Goal: Task Accomplishment & Management: Complete application form

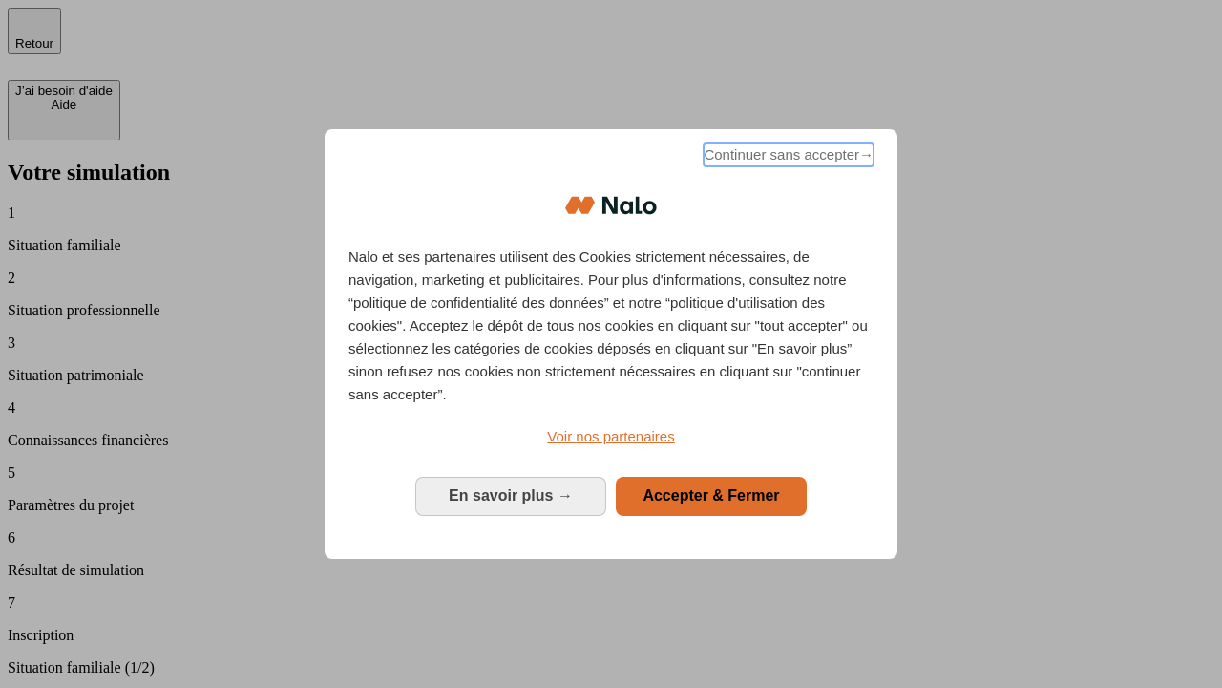
click at [787, 158] on span "Continuer sans accepter →" at bounding box center [789, 154] width 170 height 23
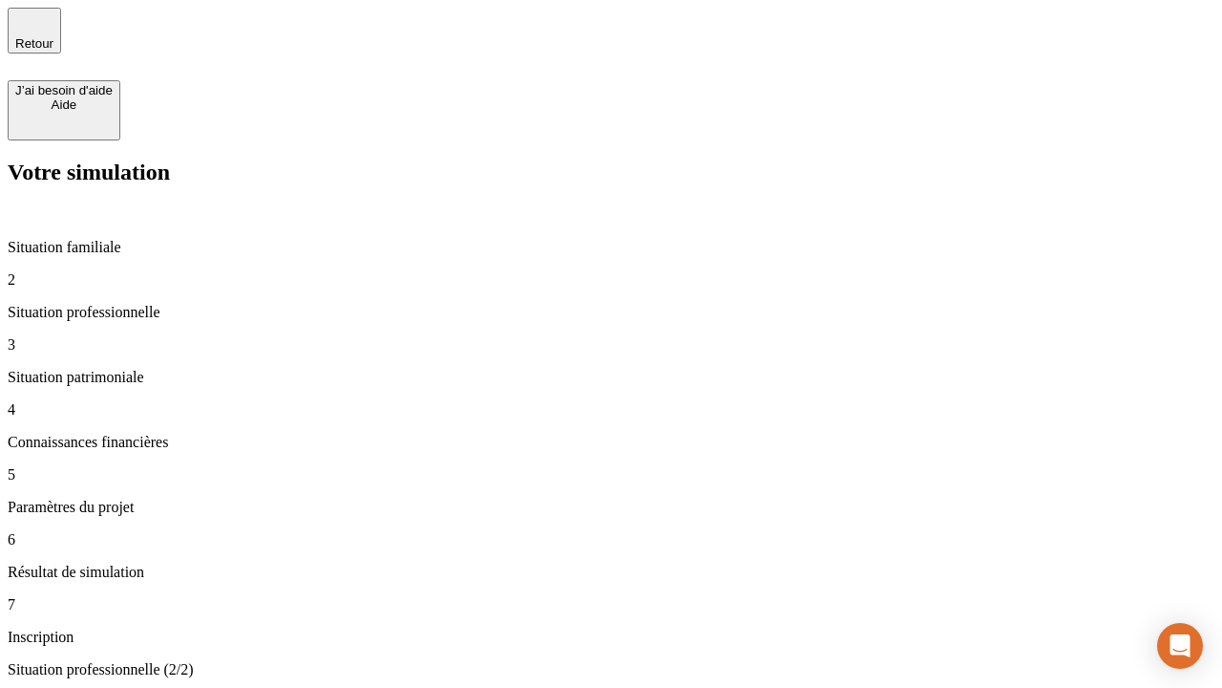
type input "30 000"
type input "1 000"
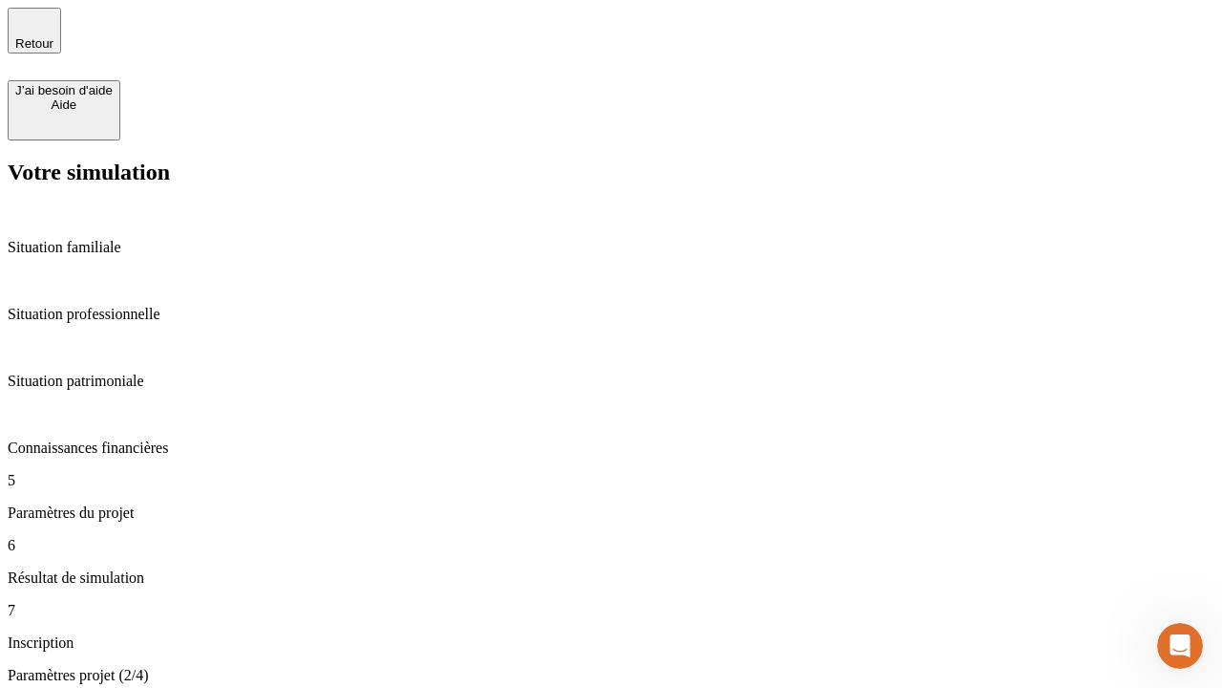
type input "65"
type input "5 000"
type input "640"
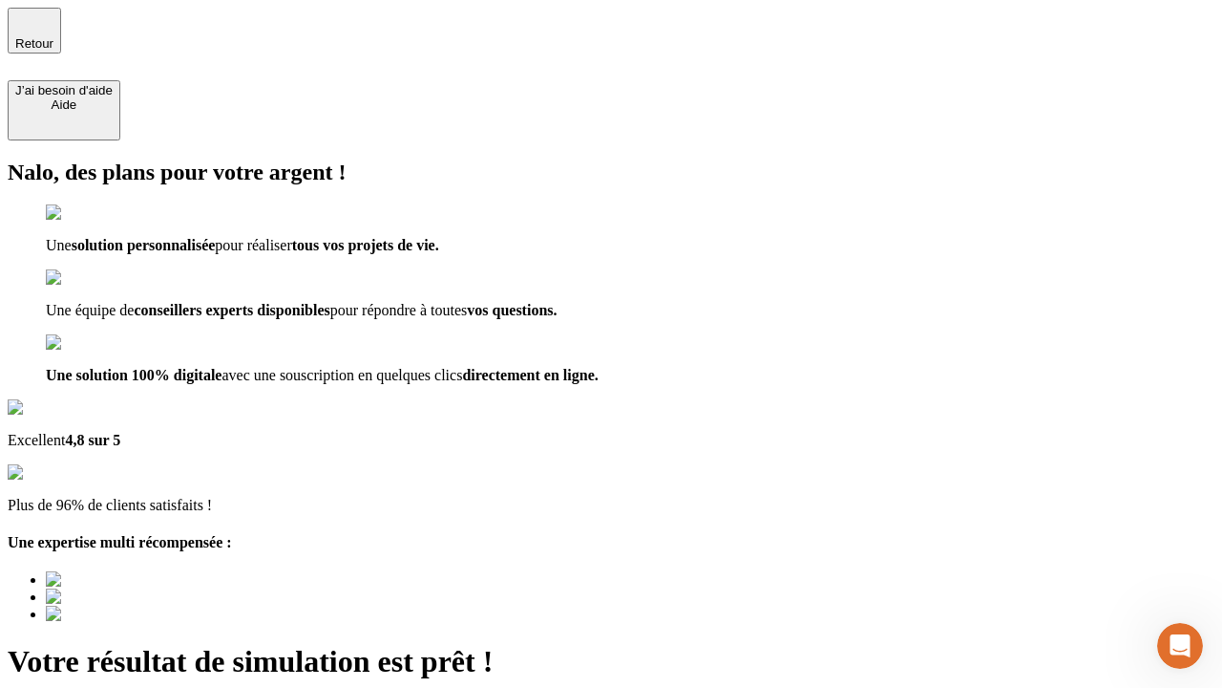
type input "[EMAIL_ADDRESS][DOMAIN_NAME]"
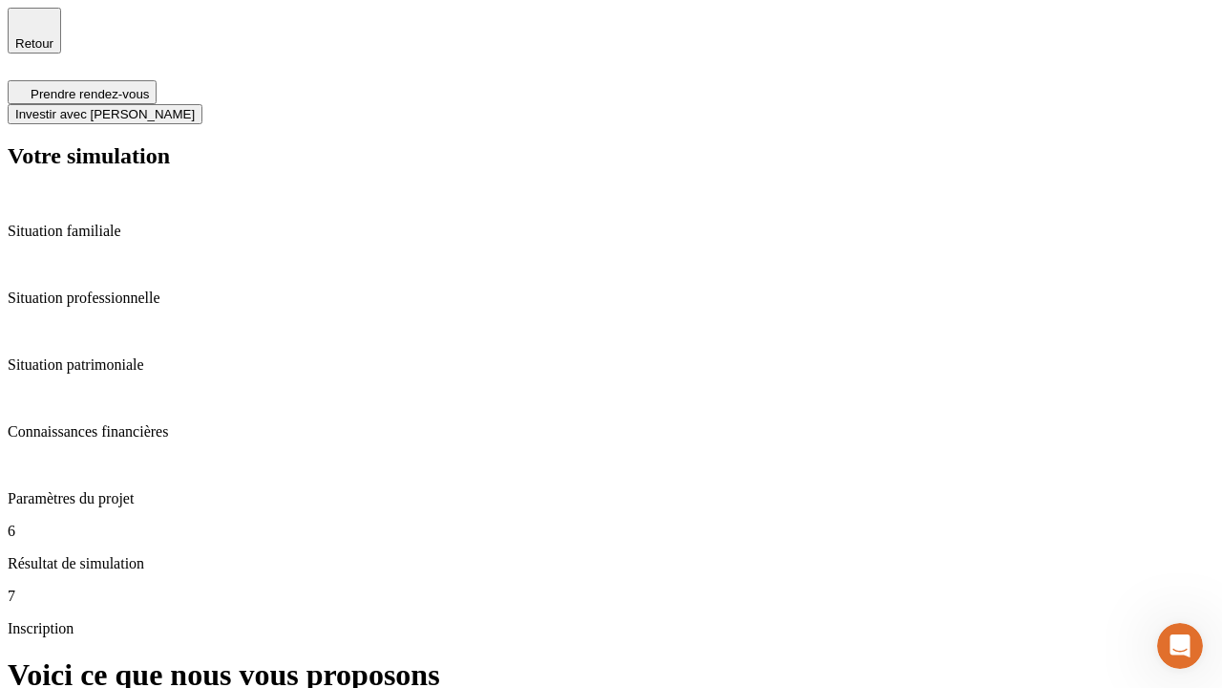
click at [195, 107] on span "Investir avec [PERSON_NAME]" at bounding box center [105, 114] width 180 height 14
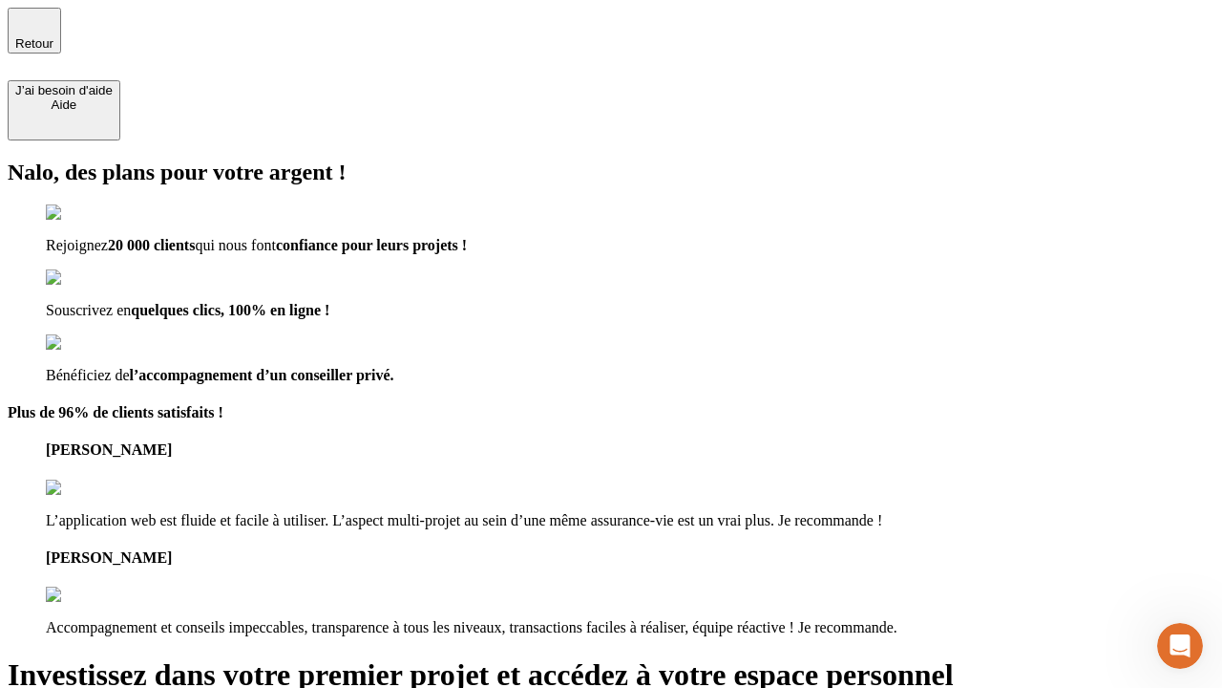
type input "[EMAIL_ADDRESS][DOMAIN_NAME]"
